Goal: Information Seeking & Learning: Learn about a topic

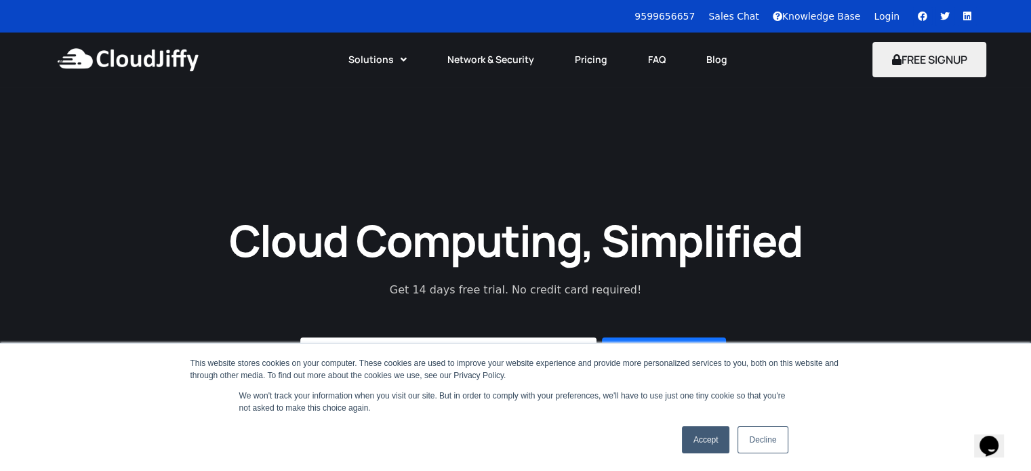
click at [705, 447] on link "Accept" at bounding box center [706, 439] width 48 height 27
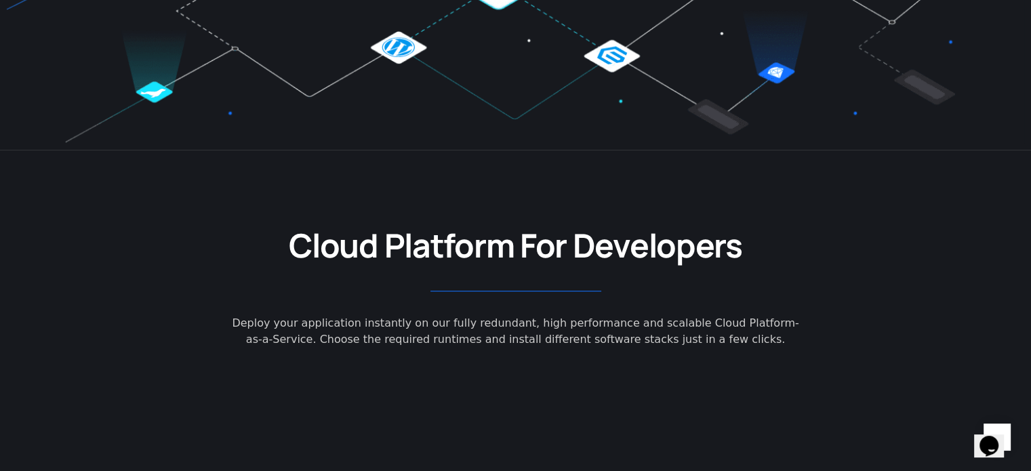
scroll to position [813, 0]
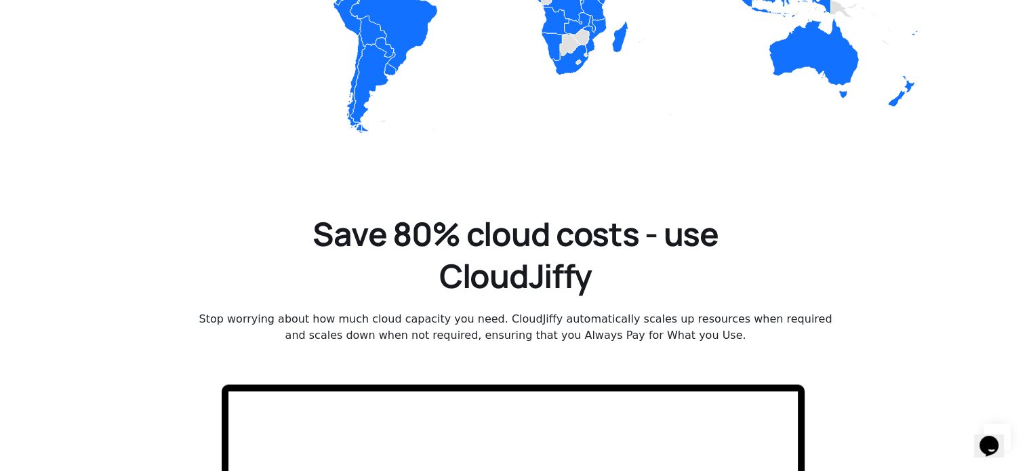
drag, startPoint x: 60, startPoint y: 208, endPoint x: 86, endPoint y: 313, distance: 108.2
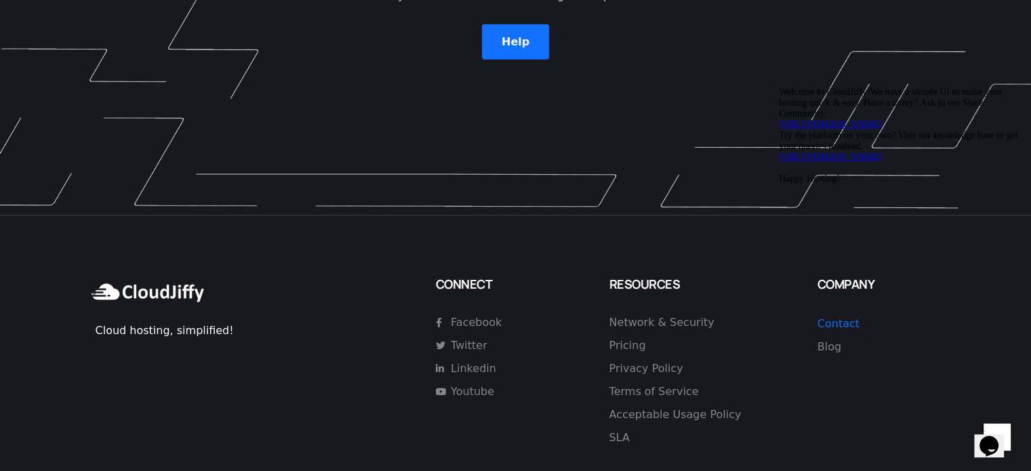
scroll to position [3990, 0]
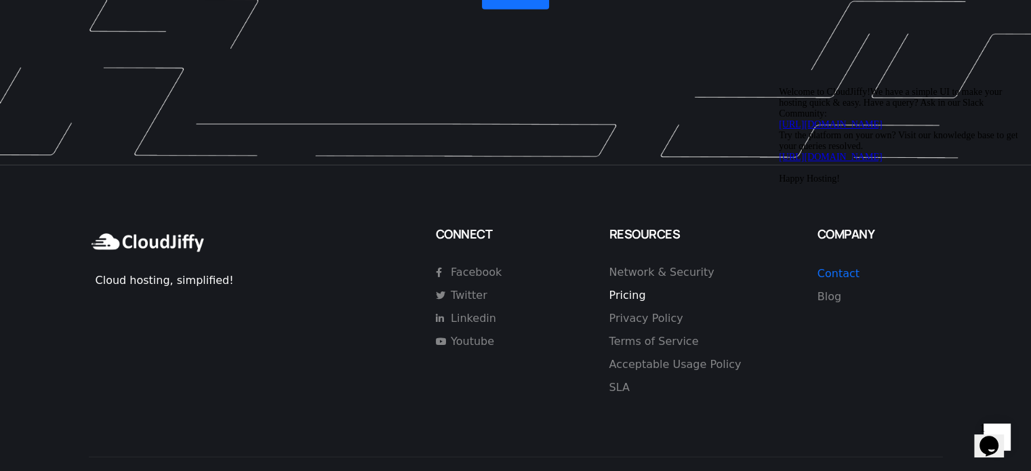
click at [623, 287] on span "Pricing" at bounding box center [627, 295] width 37 height 16
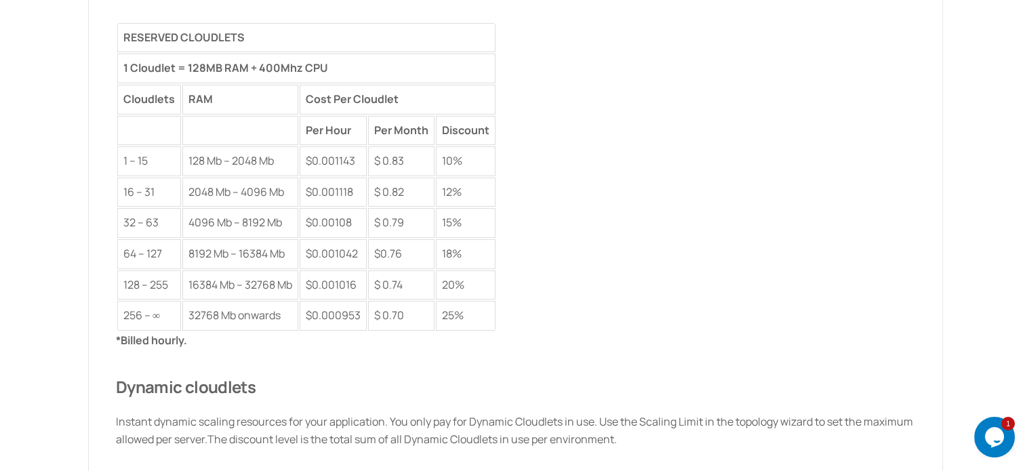
scroll to position [1892, 0]
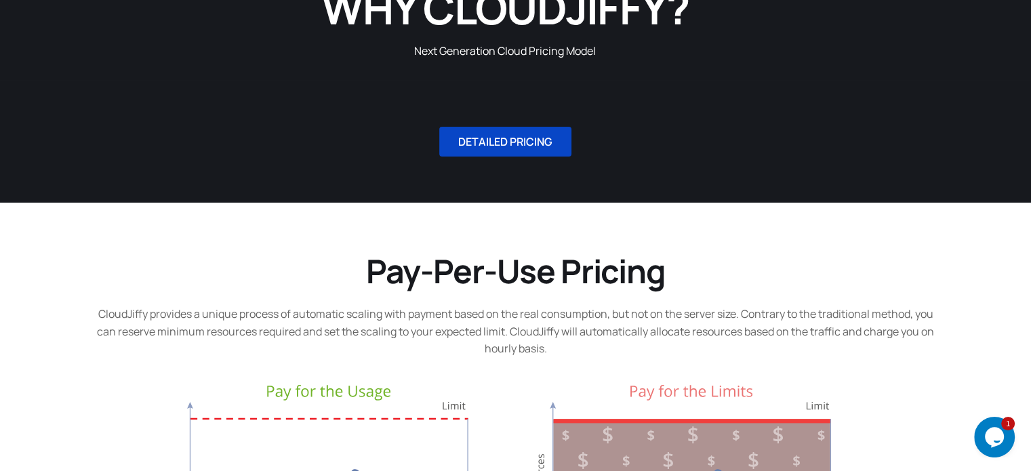
click at [539, 146] on span "DETAILED PRICING" at bounding box center [505, 141] width 94 height 11
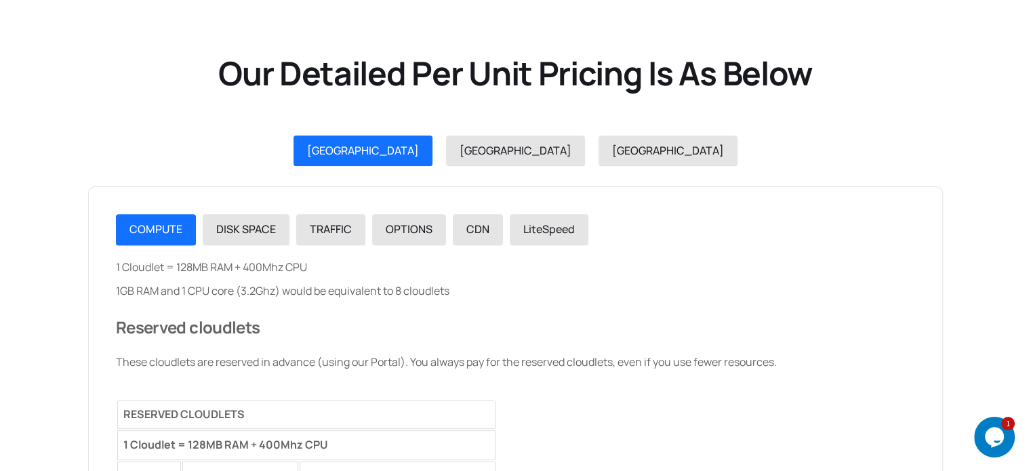
scroll to position [1523, 0]
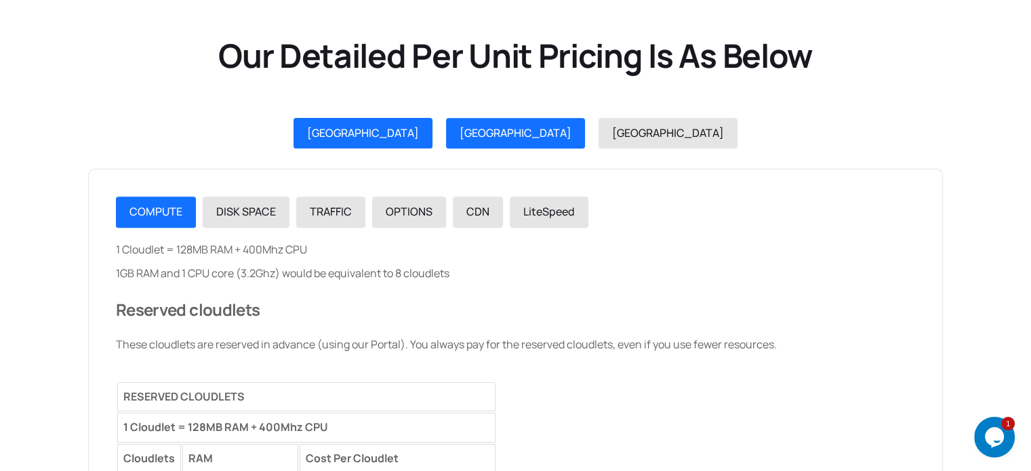
click at [506, 134] on span "[GEOGRAPHIC_DATA]" at bounding box center [515, 132] width 112 height 15
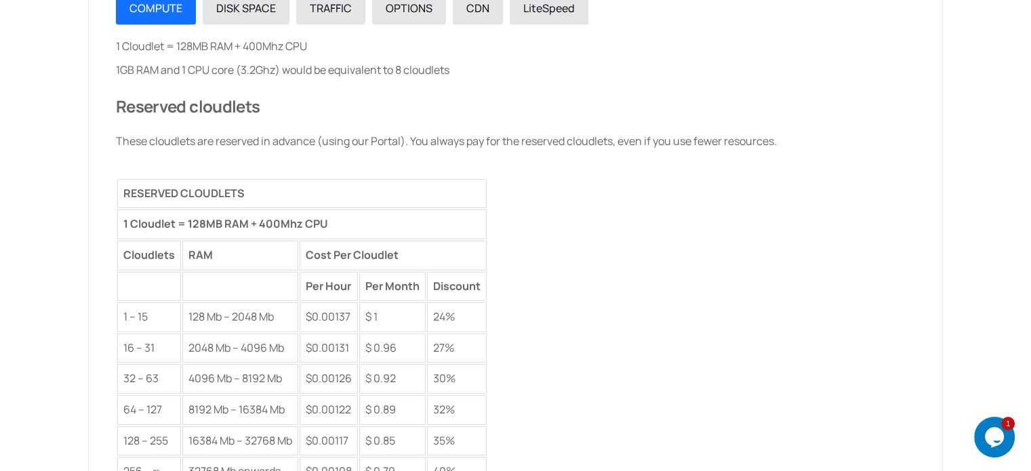
scroll to position [1591, 0]
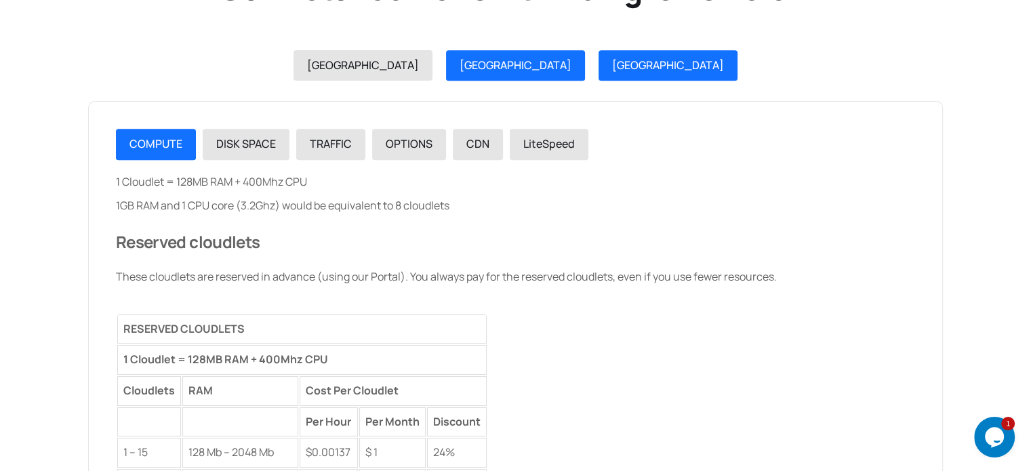
click at [598, 50] on link "[GEOGRAPHIC_DATA]" at bounding box center [667, 65] width 139 height 31
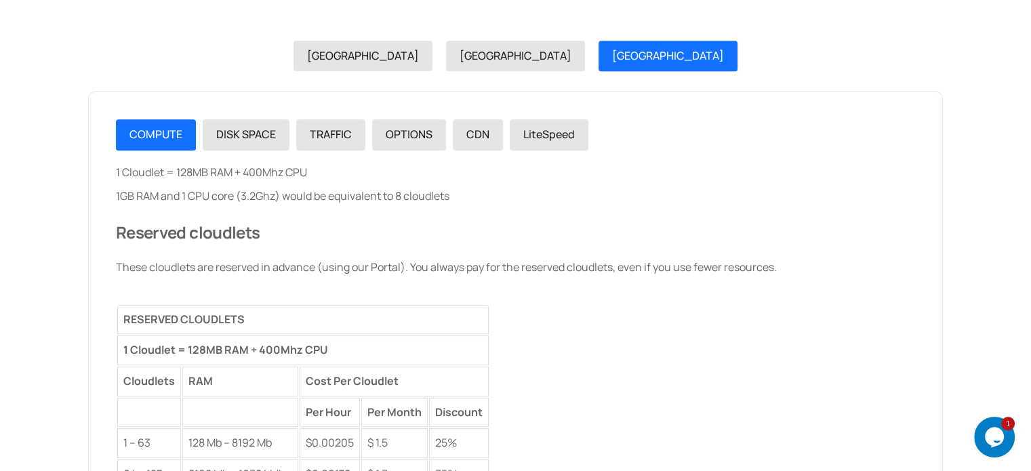
scroll to position [1727, 0]
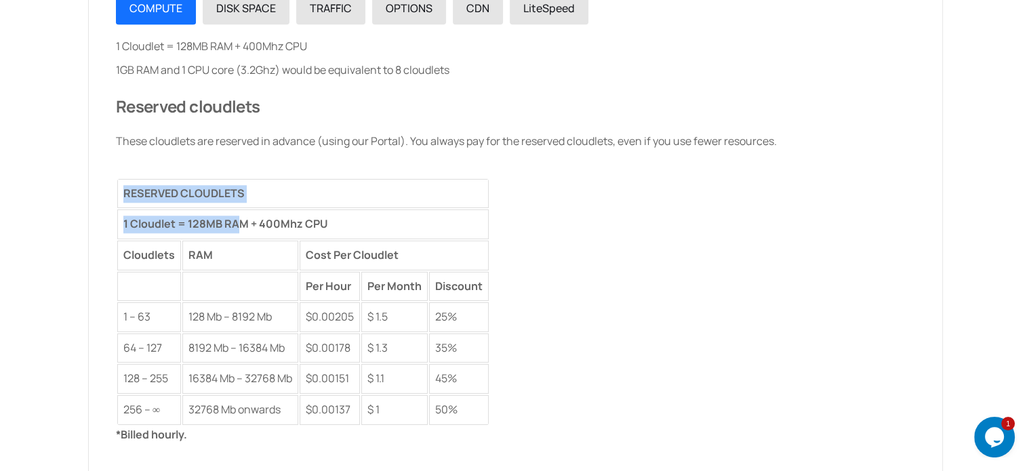
drag, startPoint x: 121, startPoint y: 224, endPoint x: 237, endPoint y: 226, distance: 115.2
click at [237, 226] on div "COMPUTE DISK SPACE TRAFFIC OPTIONS CDN LiteSpeed 1 Cloudlet = 128MB RAM + 400Mh…" at bounding box center [515, 414] width 855 height 898
click at [302, 224] on td "1 Cloudlet = 128MB RAM + 400Mhz CPU" at bounding box center [302, 224] width 371 height 30
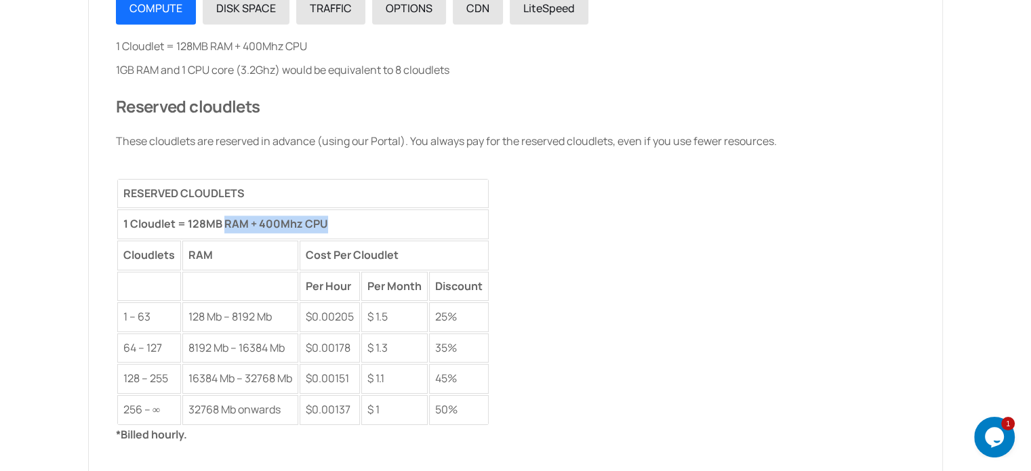
drag, startPoint x: 279, startPoint y: 226, endPoint x: 204, endPoint y: 222, distance: 75.3
click at [217, 223] on td "1 Cloudlet = 128MB RAM + 400Mhz CPU" at bounding box center [302, 224] width 371 height 30
click at [190, 222] on td "1 Cloudlet = 128MB RAM + 400Mhz CPU" at bounding box center [302, 224] width 371 height 30
drag, startPoint x: 190, startPoint y: 222, endPoint x: 301, endPoint y: 220, distance: 111.1
click at [301, 220] on td "1 Cloudlet = 128MB RAM + 400Mhz CPU" at bounding box center [302, 224] width 371 height 30
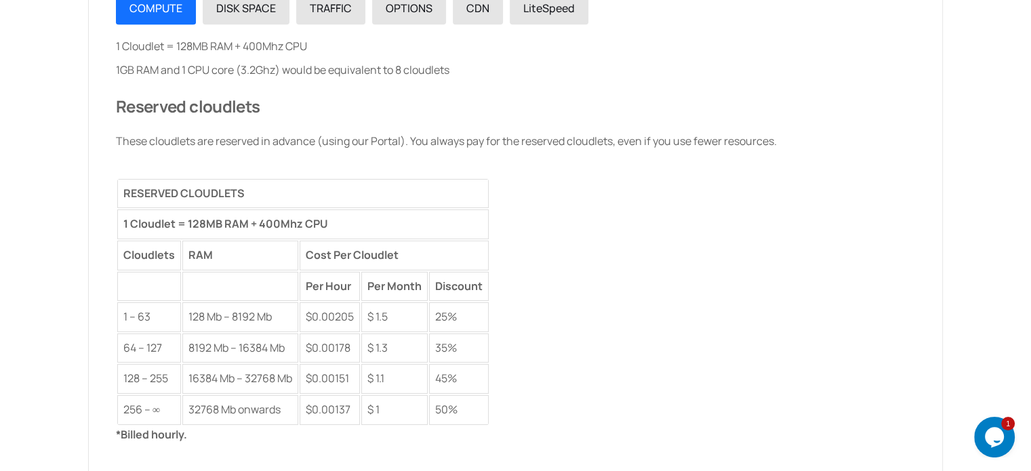
click at [192, 316] on td "128 Mb – 8192 Mb" at bounding box center [240, 317] width 116 height 30
drag, startPoint x: 192, startPoint y: 316, endPoint x: 264, endPoint y: 316, distance: 71.8
click at [264, 316] on td "128 Mb – 8192 Mb" at bounding box center [240, 317] width 116 height 30
drag, startPoint x: 264, startPoint y: 316, endPoint x: 199, endPoint y: 315, distance: 65.1
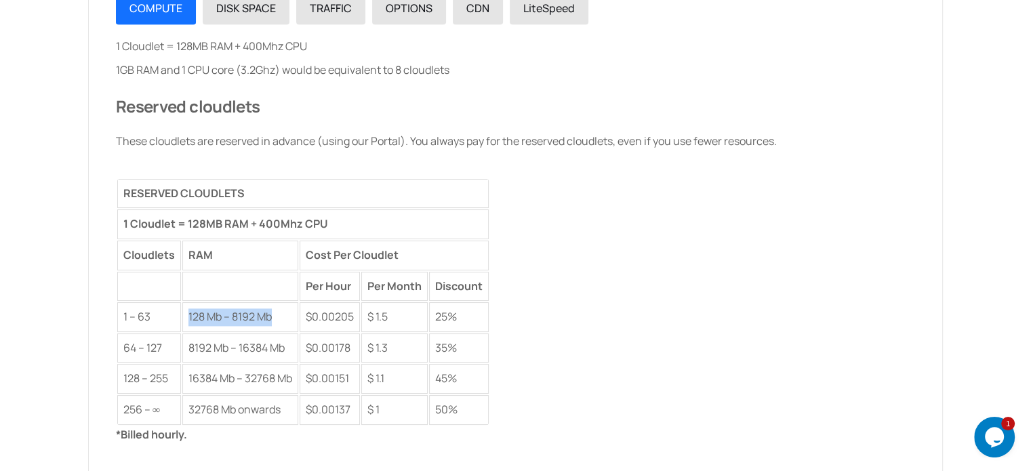
click at [199, 315] on td "128 Mb – 8192 Mb" at bounding box center [240, 317] width 116 height 30
drag, startPoint x: 354, startPoint y: 310, endPoint x: 299, endPoint y: 310, distance: 54.9
click at [299, 310] on table "RESERVED CLOUDLETS 1 Cloudlet = 128MB RAM + 400Mhz CPU Cloudlets RAM Cost Per C…" at bounding box center [303, 302] width 374 height 249
drag, startPoint x: 390, startPoint y: 314, endPoint x: 368, endPoint y: 315, distance: 21.7
click at [368, 315] on td "$ 1.5" at bounding box center [394, 317] width 66 height 30
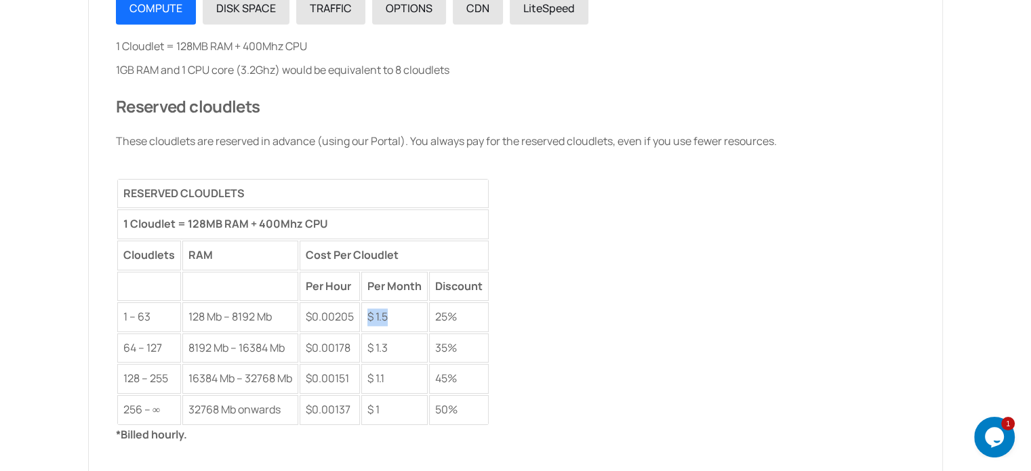
click at [368, 315] on td "$ 1.5" at bounding box center [394, 317] width 66 height 30
drag, startPoint x: 368, startPoint y: 315, endPoint x: 449, endPoint y: 314, distance: 80.7
click at [449, 314] on tr "1 – 63 128 Mb – 8192 Mb $0.00205 $ 1.5 25%" at bounding box center [302, 317] width 371 height 30
click at [449, 314] on td "25%" at bounding box center [459, 317] width 60 height 30
drag, startPoint x: 449, startPoint y: 314, endPoint x: 367, endPoint y: 316, distance: 81.3
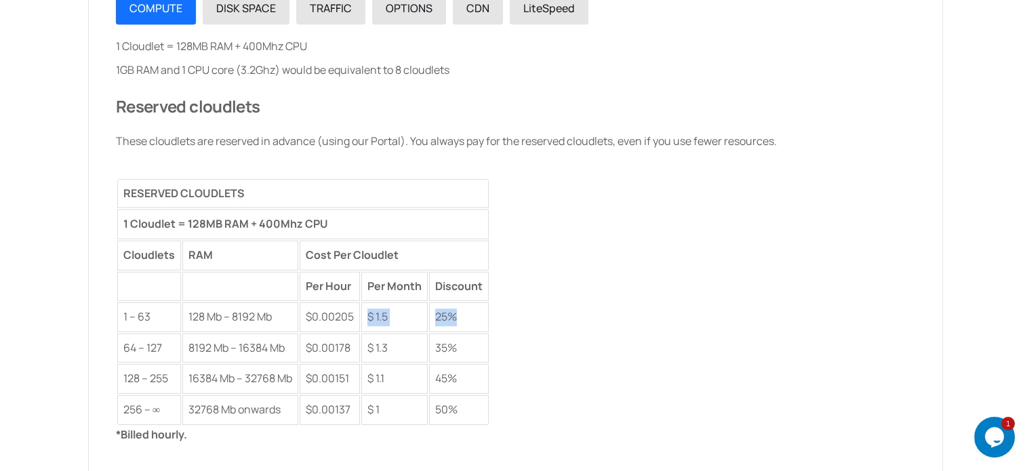
click at [367, 316] on tr "1 – 63 128 Mb – 8192 Mb $0.00205 $ 1.5 25%" at bounding box center [302, 317] width 371 height 30
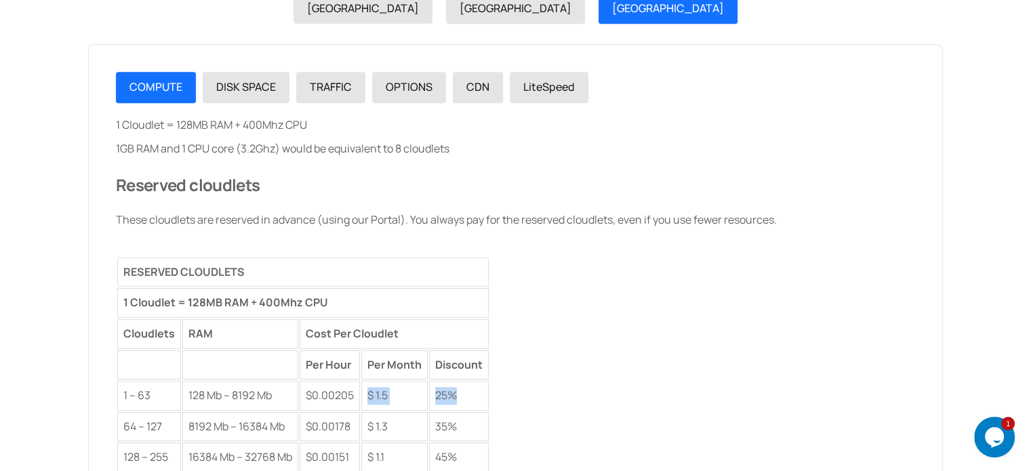
scroll to position [1634, 0]
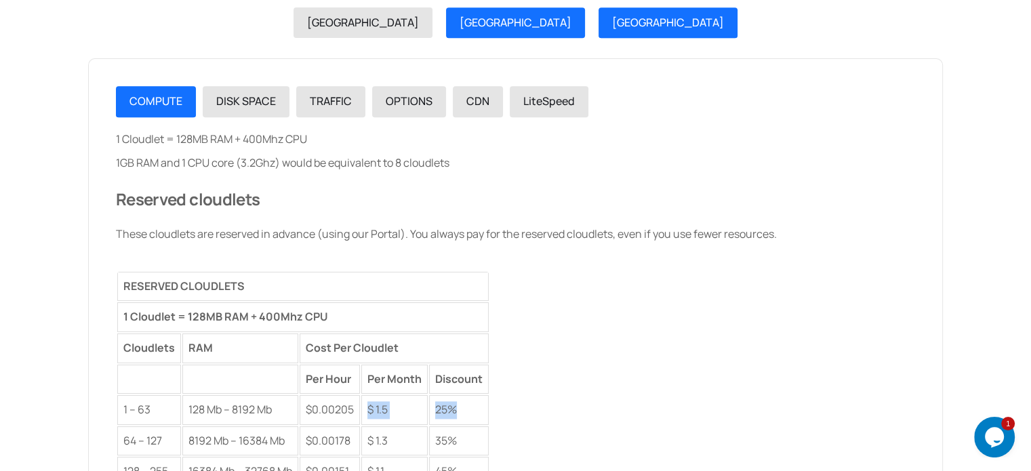
click at [501, 24] on span "[GEOGRAPHIC_DATA]" at bounding box center [515, 22] width 112 height 15
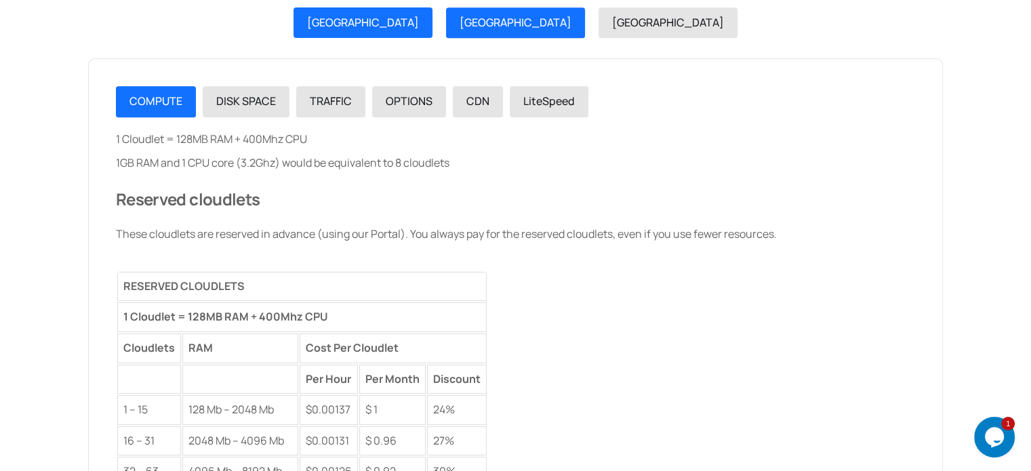
click at [432, 10] on link "[GEOGRAPHIC_DATA]" at bounding box center [362, 22] width 139 height 31
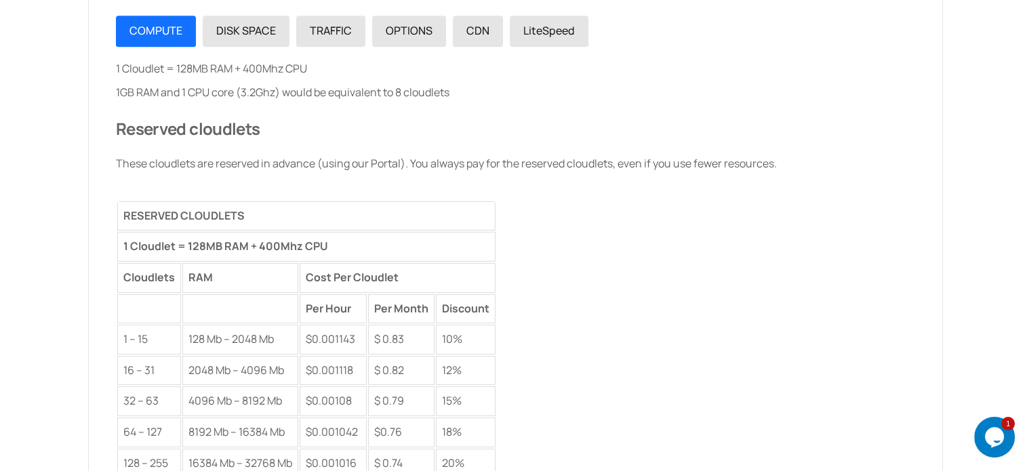
scroll to position [1769, 0]
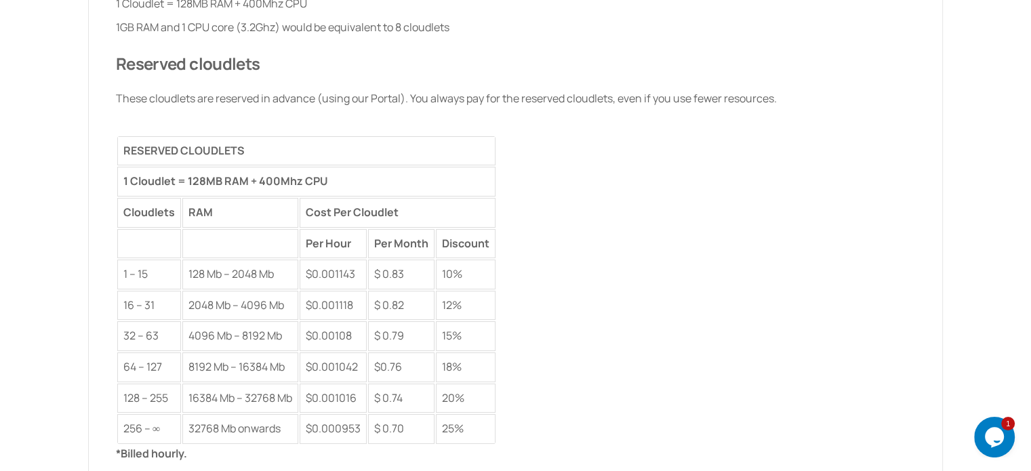
drag, startPoint x: 1027, startPoint y: 234, endPoint x: 1032, endPoint y: 211, distance: 23.7
click at [1030, 211] on html "Cloudjiffy 9599656657 Sales Chat Knowledge Base Login Facebook Twitter Linkedin…" at bounding box center [515, 243] width 1031 height 4025
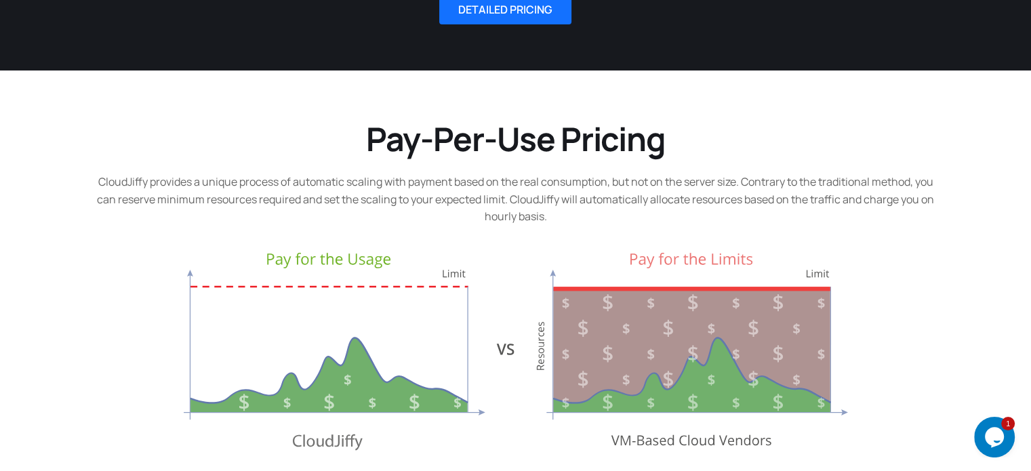
scroll to position [0, 0]
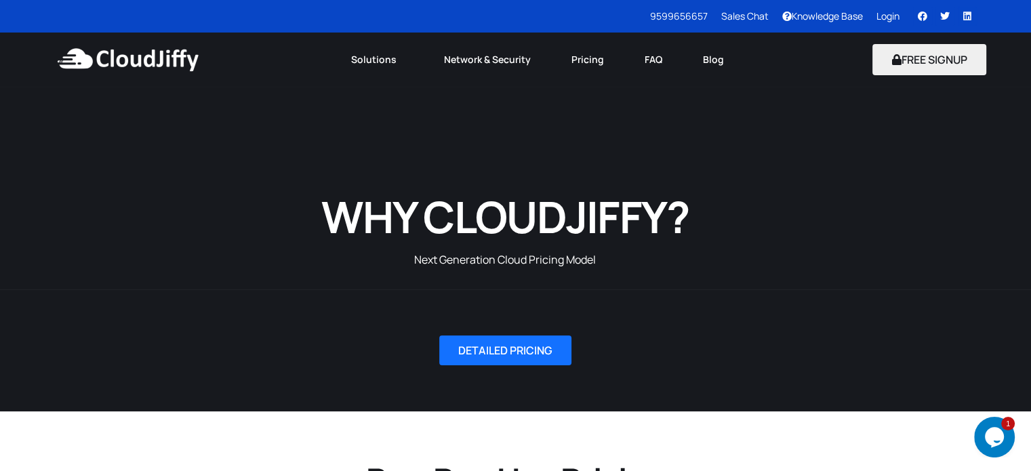
click at [965, 15] on icon at bounding box center [966, 16] width 9 height 9
